Goal: Find specific page/section: Locate a particular part of the current website

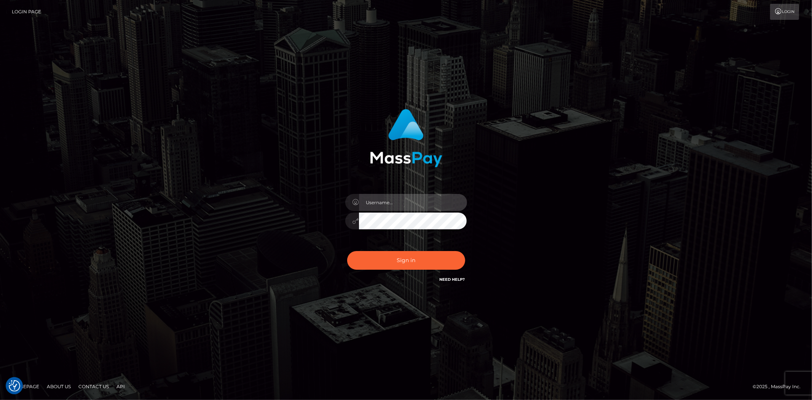
click at [384, 194] on input "text" at bounding box center [413, 202] width 108 height 17
type input "Bern.Spree"
click at [347, 251] on button "Sign in" at bounding box center [406, 260] width 118 height 19
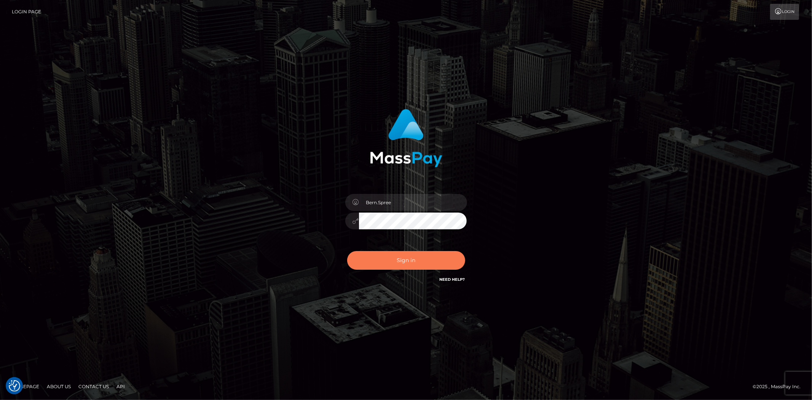
click at [389, 266] on button "Sign in" at bounding box center [406, 260] width 118 height 19
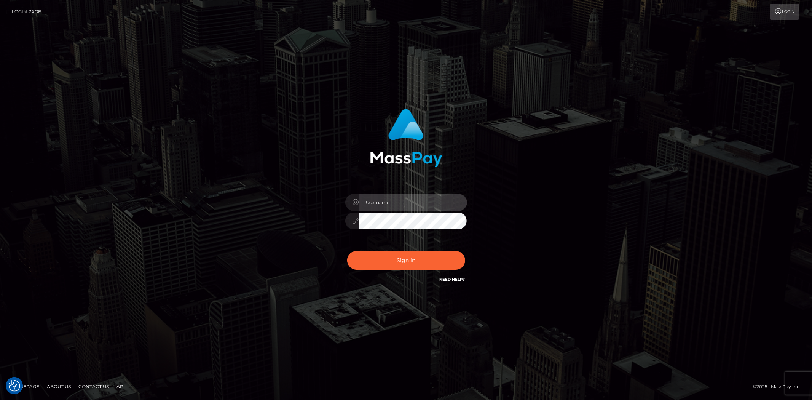
click at [385, 202] on input "text" at bounding box center [413, 202] width 108 height 17
type input "Bern.Spree"
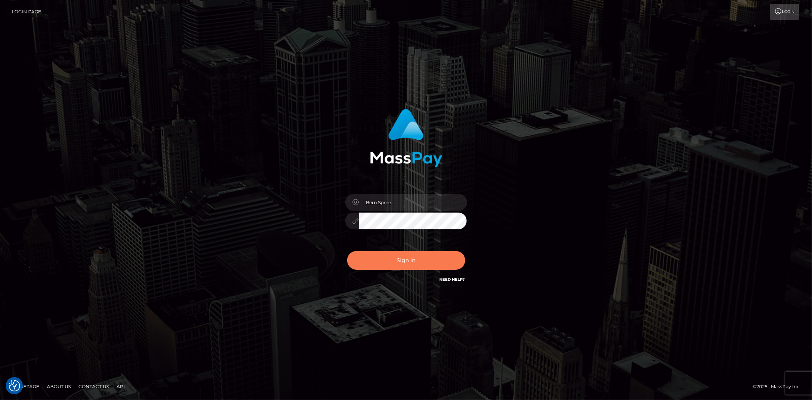
click at [405, 259] on button "Sign in" at bounding box center [406, 260] width 118 height 19
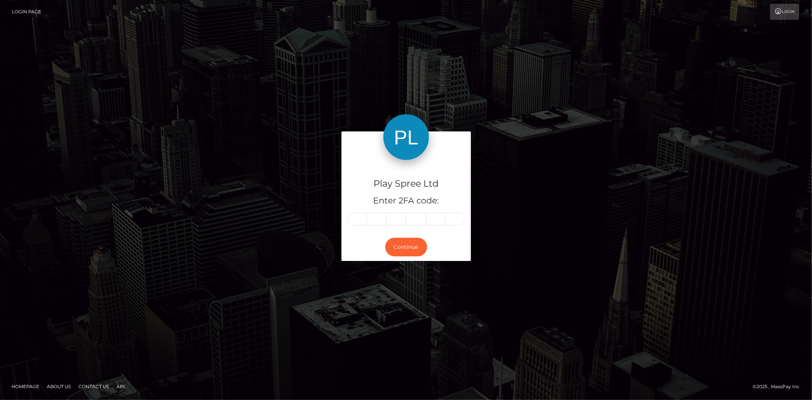
click at [364, 215] on input "text" at bounding box center [357, 218] width 20 height 13
click at [359, 218] on input "text" at bounding box center [357, 218] width 20 height 13
type input "0"
type input "6"
type input "8"
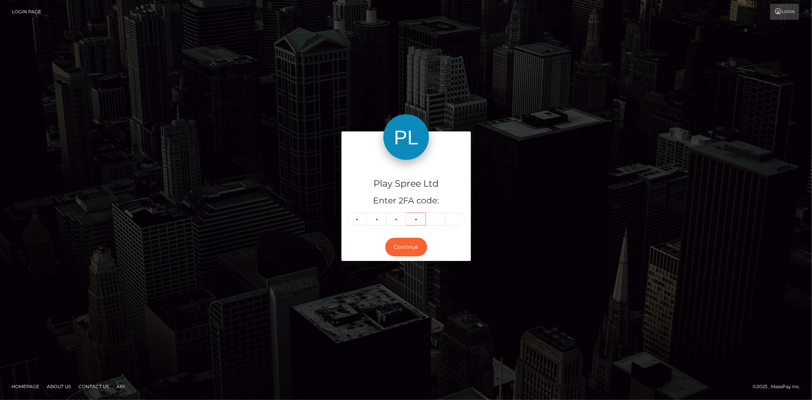
type input "3"
type input "9"
click at [414, 240] on button "Continue" at bounding box center [406, 246] width 42 height 19
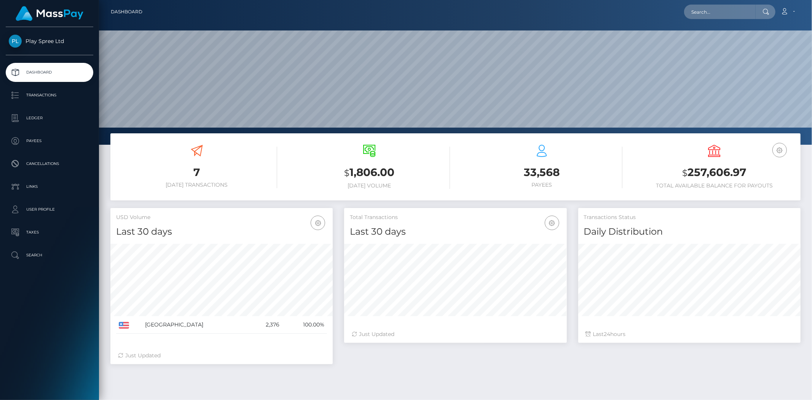
scroll to position [135, 222]
click at [695, 5] on input "text" at bounding box center [720, 12] width 72 height 14
paste input "346470"
type input "346470"
drag, startPoint x: 710, startPoint y: 3, endPoint x: 658, endPoint y: 1, distance: 51.8
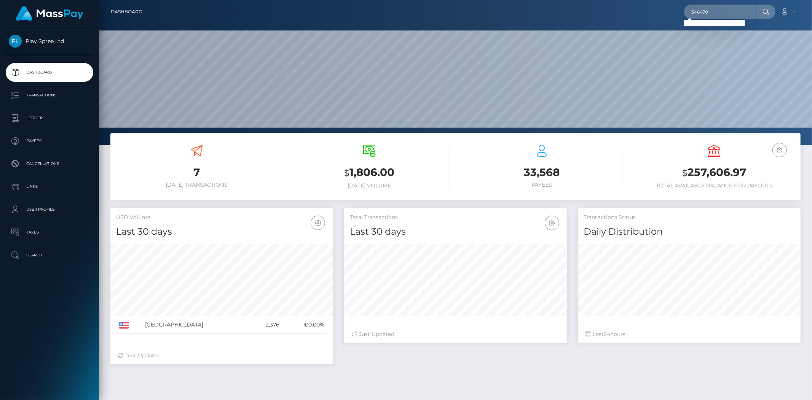
click at [656, 1] on nav "Dashboard 346470 Loading... Loading..." at bounding box center [455, 12] width 713 height 24
click at [710, 10] on input "346470" at bounding box center [720, 12] width 72 height 14
drag, startPoint x: 723, startPoint y: 12, endPoint x: 629, endPoint y: 17, distance: 94.1
click at [629, 17] on div "346470 Loading... Loading... Account Edit Profile Logout" at bounding box center [473, 12] width 651 height 16
click at [706, 8] on input "text" at bounding box center [720, 12] width 72 height 14
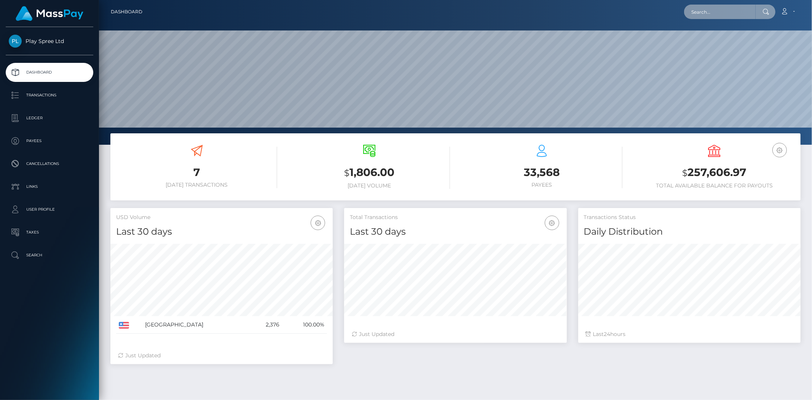
paste input "306873"
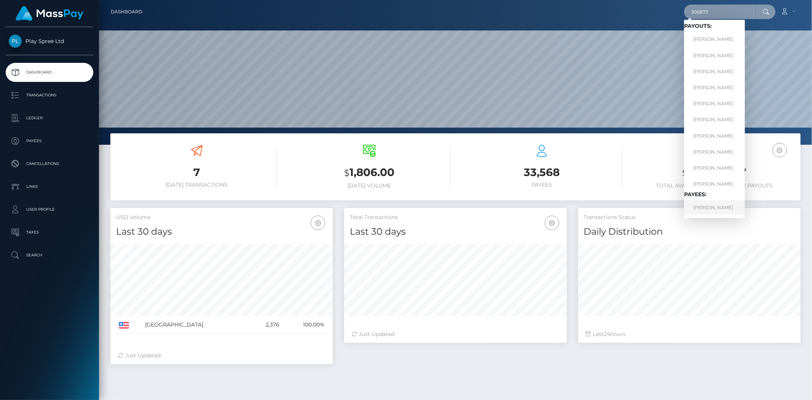
type input "306873"
click at [709, 204] on link "SINATH CHEA LUTZ" at bounding box center [714, 207] width 61 height 14
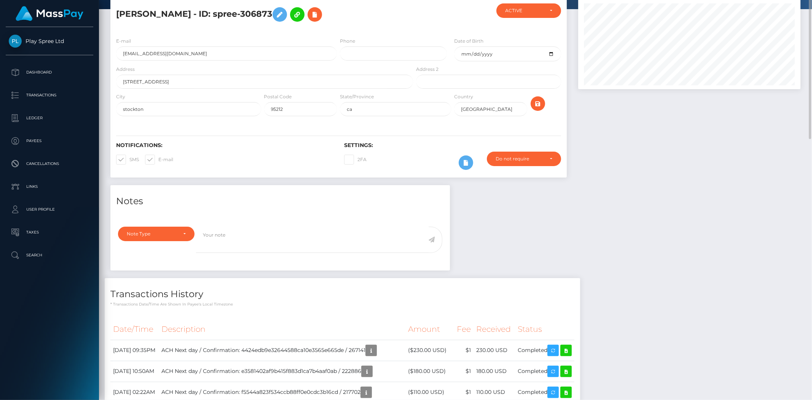
scroll to position [42, 0]
drag, startPoint x: 223, startPoint y: 13, endPoint x: 282, endPoint y: 8, distance: 58.5
click at [282, 8] on h5 "[PERSON_NAME] - ID: spree-306873" at bounding box center [262, 14] width 293 height 22
copy h5 "spree-306873"
